Goal: Information Seeking & Learning: Learn about a topic

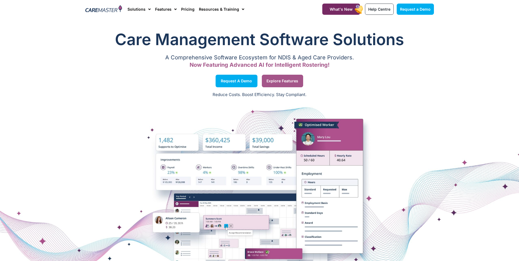
click at [277, 81] on span "Explore Features" at bounding box center [283, 81] width 32 height 3
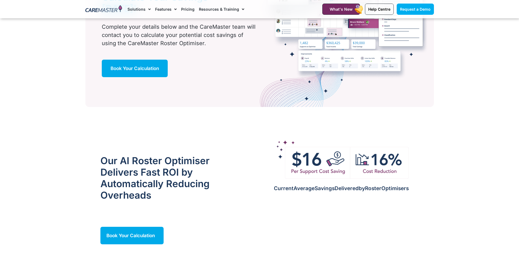
scroll to position [329, 0]
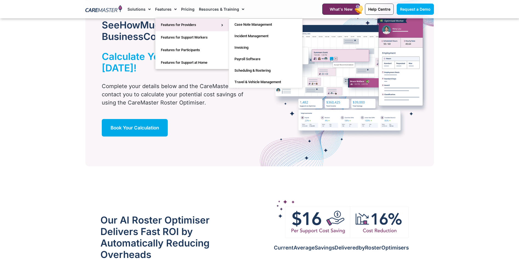
click at [169, 23] on link "Features for Providers" at bounding box center [192, 25] width 73 height 13
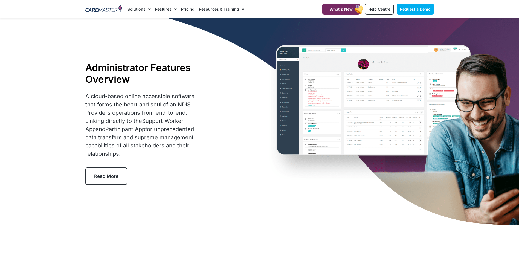
click at [110, 174] on span "Read More" at bounding box center [106, 176] width 24 height 5
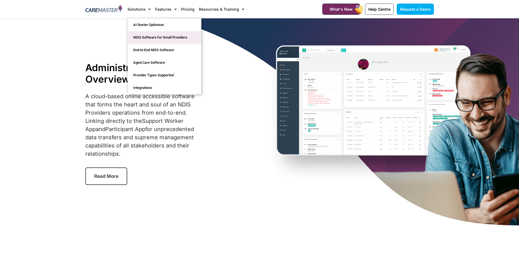
click at [139, 35] on link "NDIS Software for Small Providers" at bounding box center [164, 37] width 73 height 13
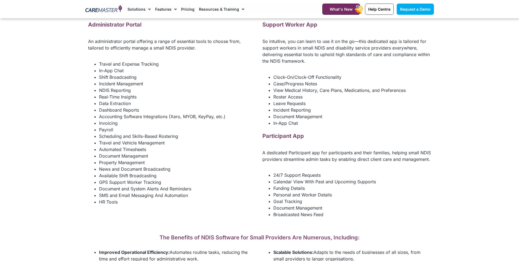
scroll to position [739, 0]
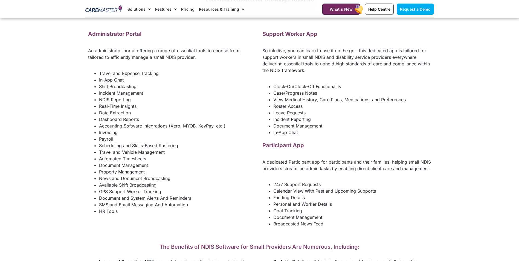
click at [504, 33] on section "Software Features For Small NDIS Providers Essential Features for Growing Provi…" at bounding box center [259, 90] width 519 height 284
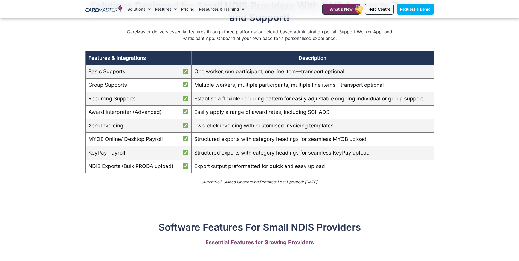
scroll to position [493, 0]
